Goal: Information Seeking & Learning: Learn about a topic

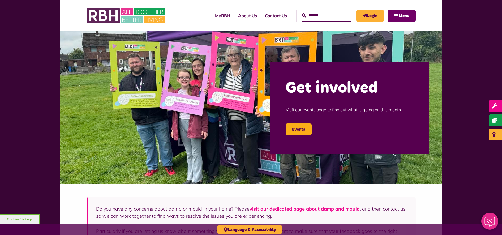
click at [398, 12] on button "Menu" at bounding box center [402, 16] width 28 height 12
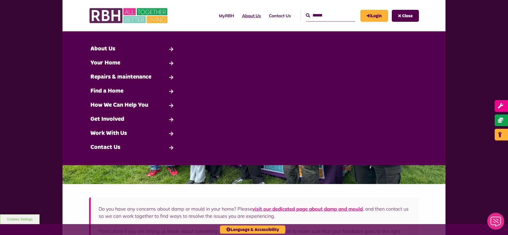
click at [244, 14] on link "About Us" at bounding box center [251, 16] width 27 height 14
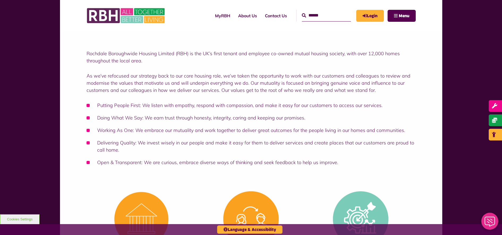
scroll to position [100, 0]
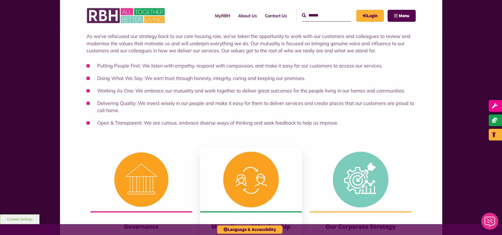
click at [258, 176] on img at bounding box center [251, 180] width 102 height 64
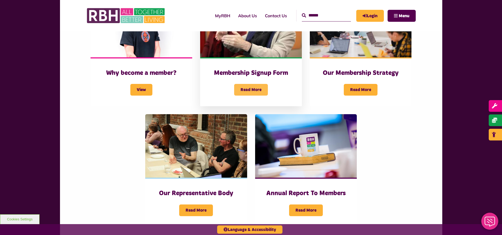
click at [254, 84] on span "Read More" at bounding box center [251, 90] width 34 height 12
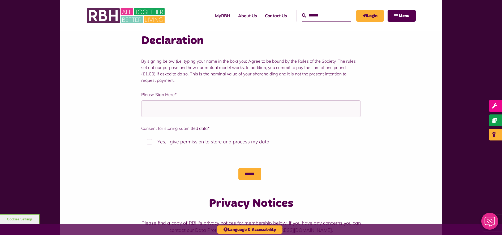
scroll to position [664, 0]
